Goal: Navigation & Orientation: Find specific page/section

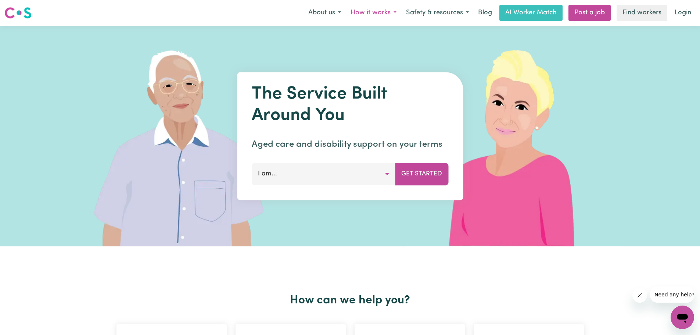
click at [395, 12] on button "How it works" at bounding box center [373, 12] width 55 height 15
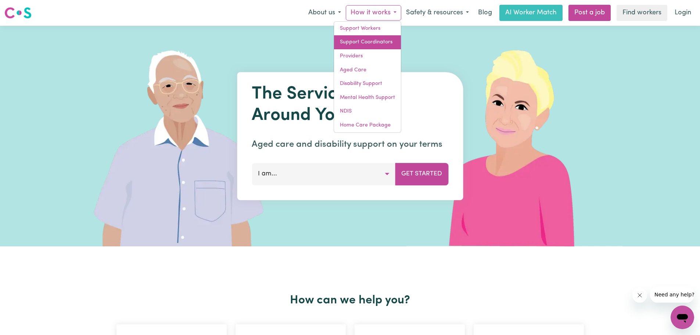
click at [372, 39] on link "Support Coordinators" at bounding box center [367, 42] width 67 height 14
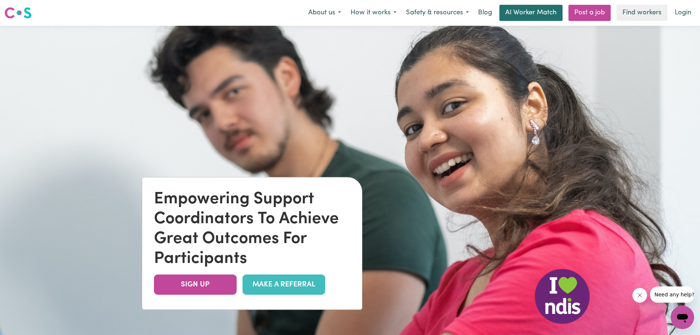
click at [548, 11] on link "AI Worker Match" at bounding box center [530, 13] width 63 height 16
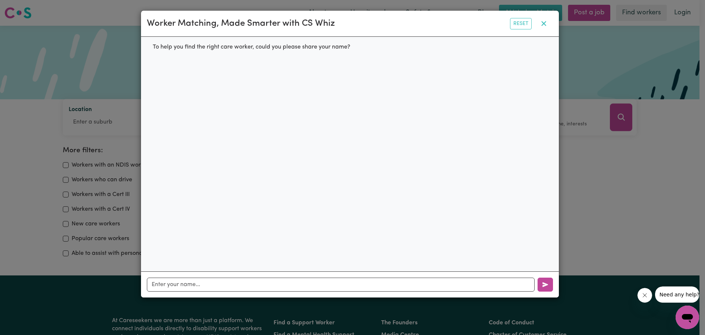
click at [541, 28] on icon "button" at bounding box center [544, 23] width 9 height 9
